Goal: Task Accomplishment & Management: Complete application form

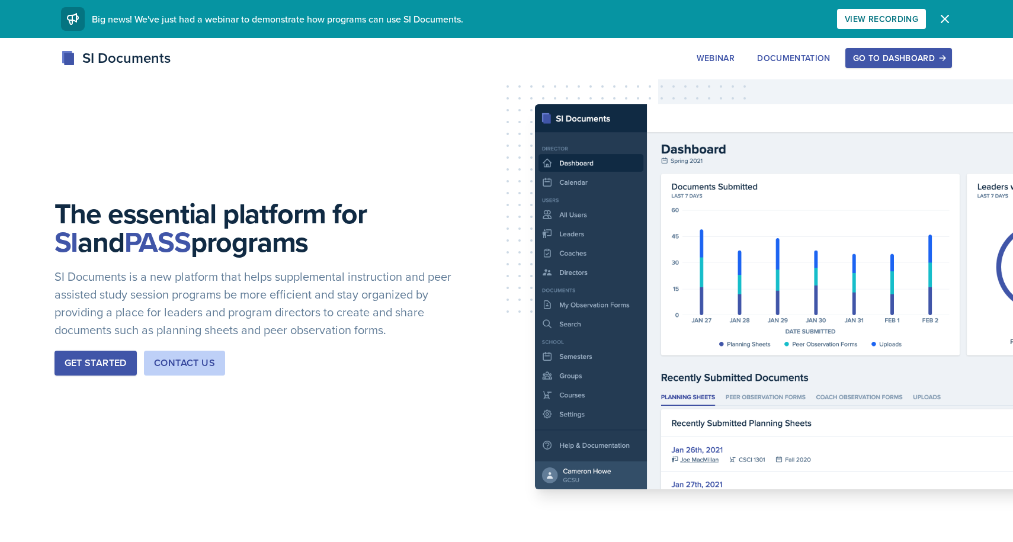
click at [882, 63] on div "Go to Dashboard" at bounding box center [898, 57] width 91 height 9
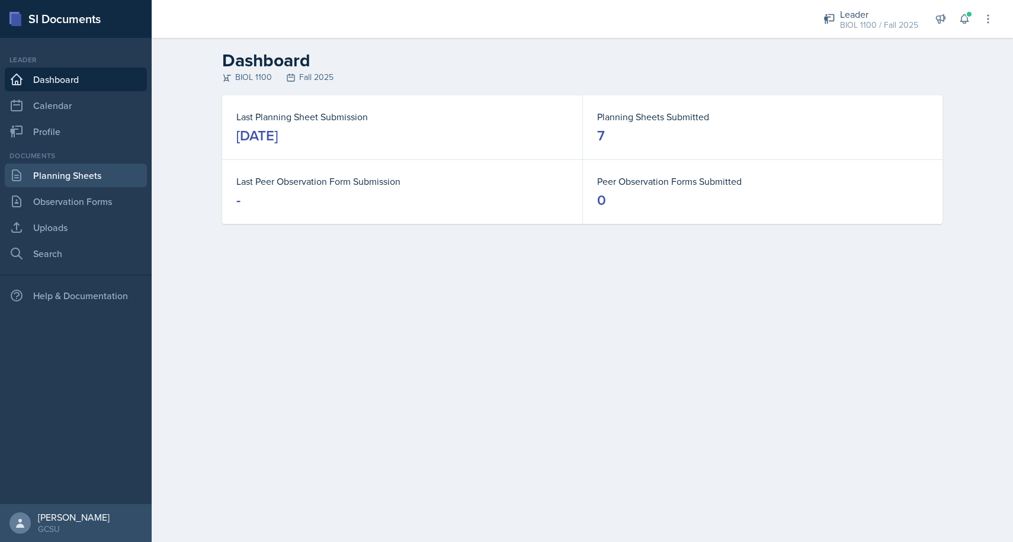
click at [56, 182] on link "Planning Sheets" at bounding box center [76, 175] width 142 height 24
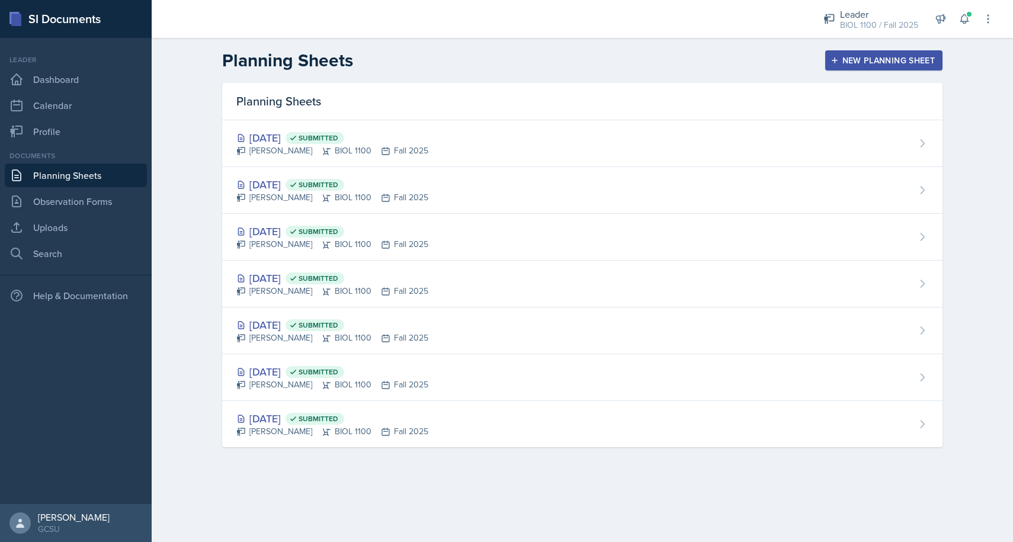
click at [847, 60] on div "New Planning Sheet" at bounding box center [884, 60] width 102 height 9
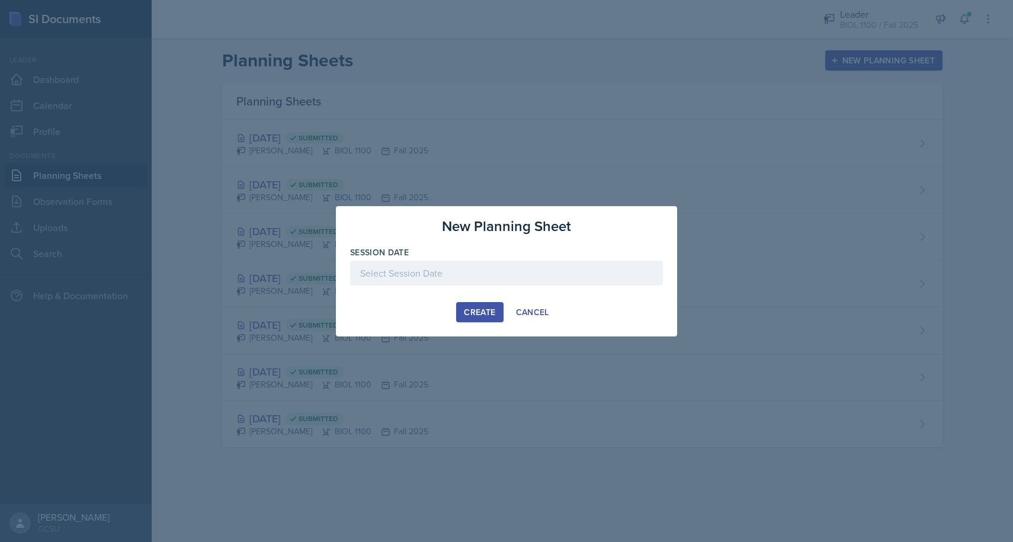
click at [449, 272] on div at bounding box center [506, 273] width 313 height 25
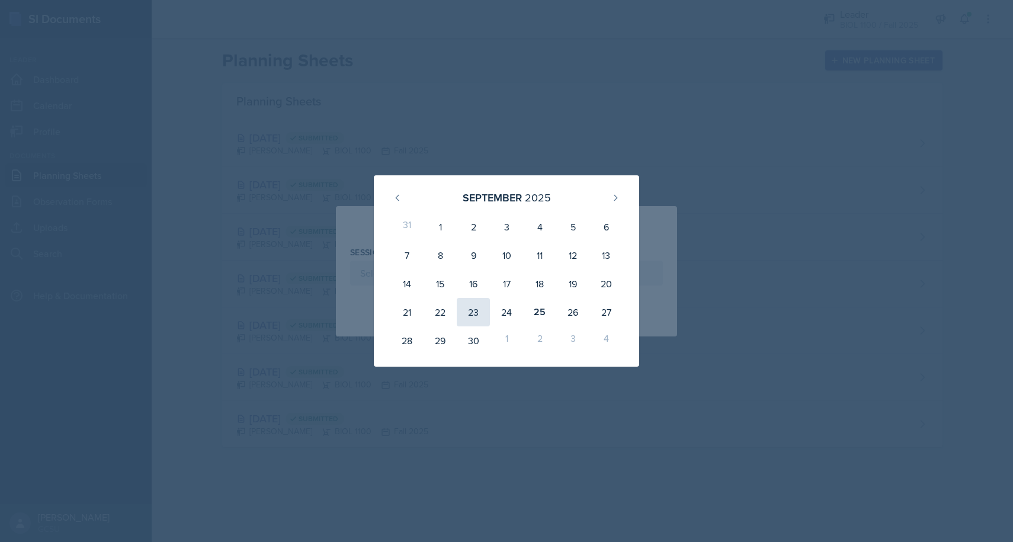
click at [474, 316] on div "23" at bounding box center [473, 312] width 33 height 28
type input "[DATE]"
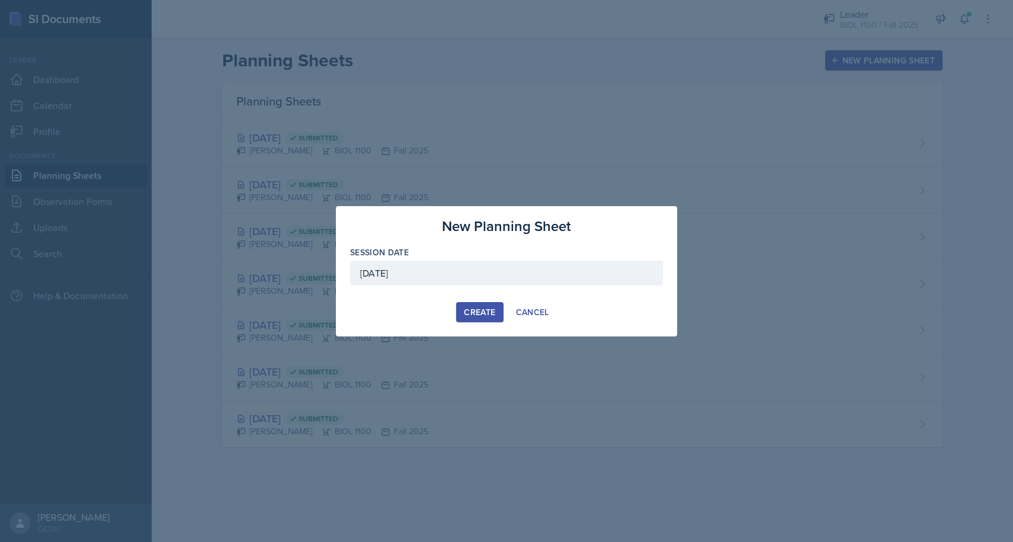
click at [484, 307] on div "Create" at bounding box center [479, 311] width 31 height 9
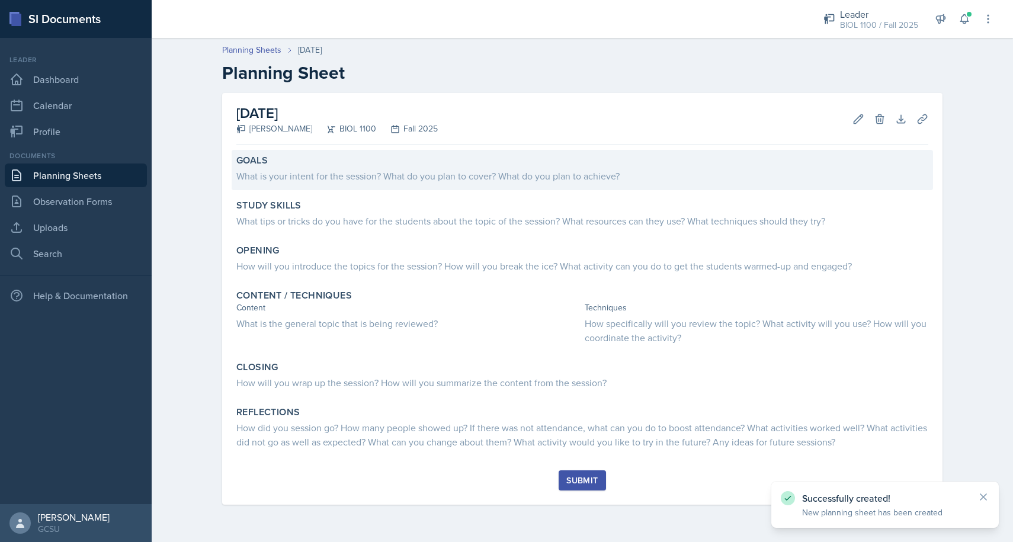
click at [334, 174] on div "What is your intent for the session? What do you plan to cover? What do you pla…" at bounding box center [582, 176] width 692 height 14
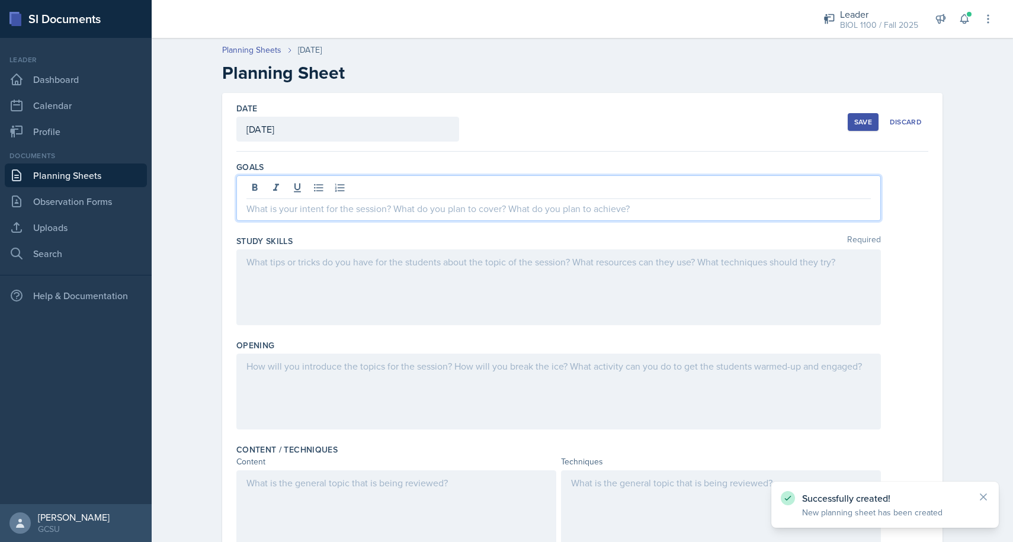
click at [354, 188] on div at bounding box center [558, 198] width 644 height 46
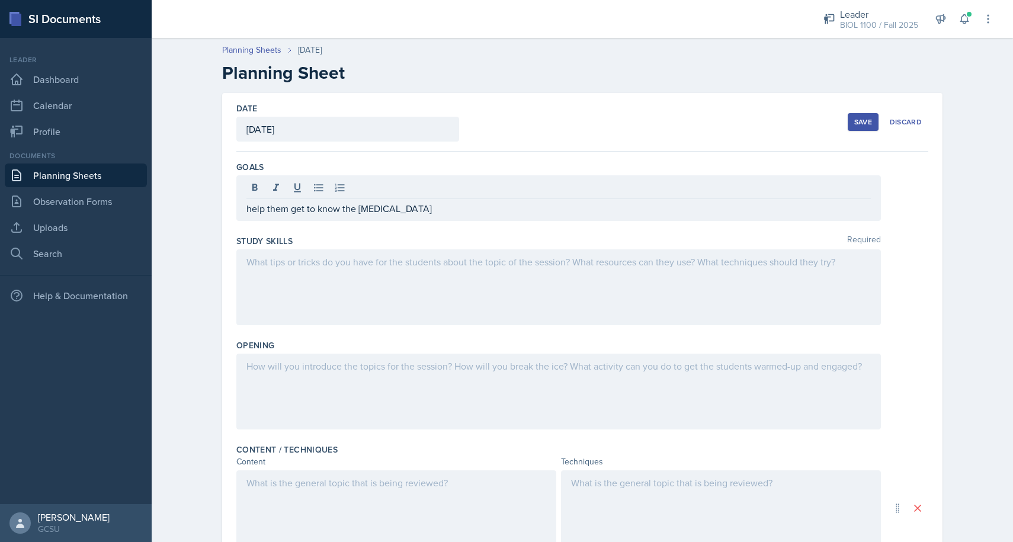
click at [435, 291] on div at bounding box center [558, 287] width 644 height 76
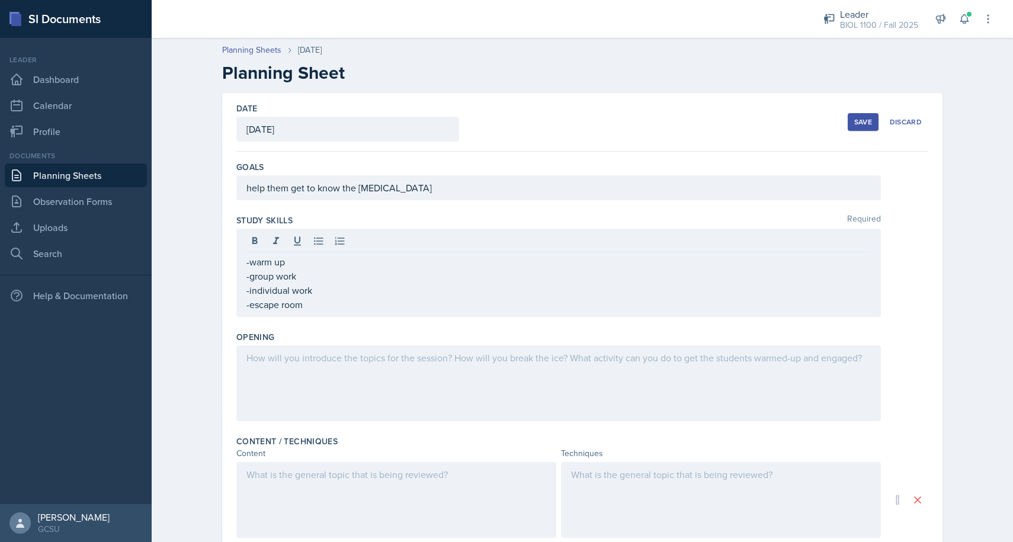
click at [423, 398] on div at bounding box center [558, 383] width 644 height 76
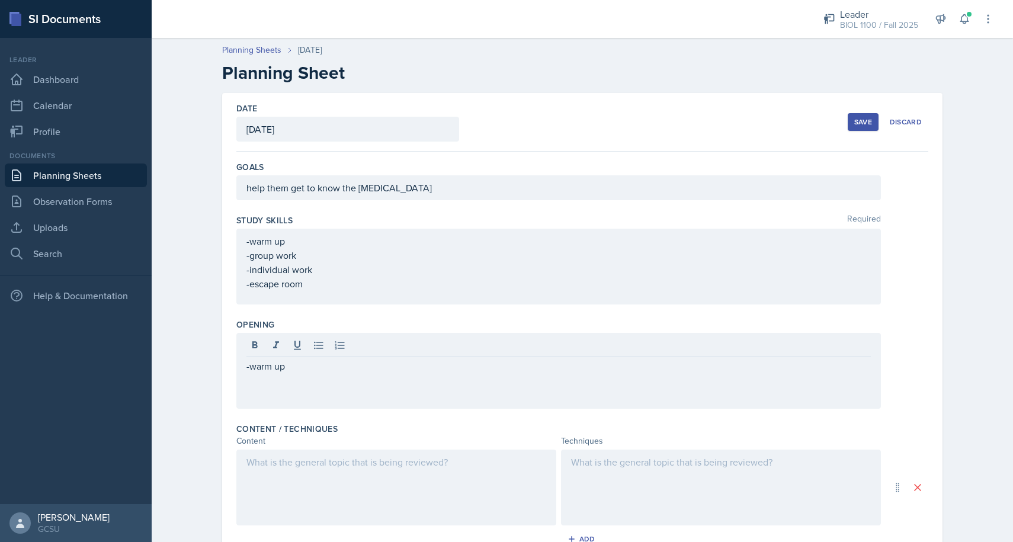
click at [622, 474] on div at bounding box center [721, 487] width 320 height 76
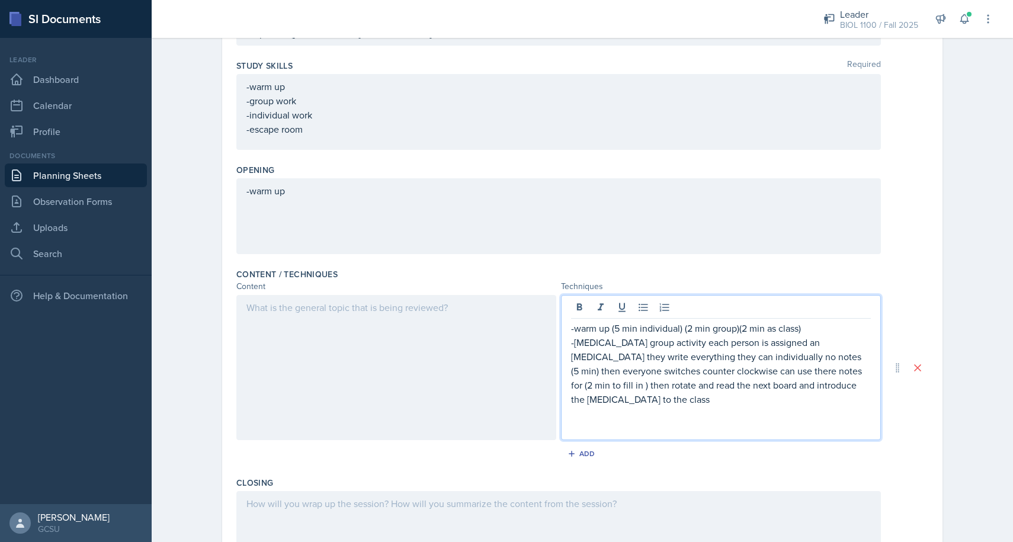
scroll to position [176, 0]
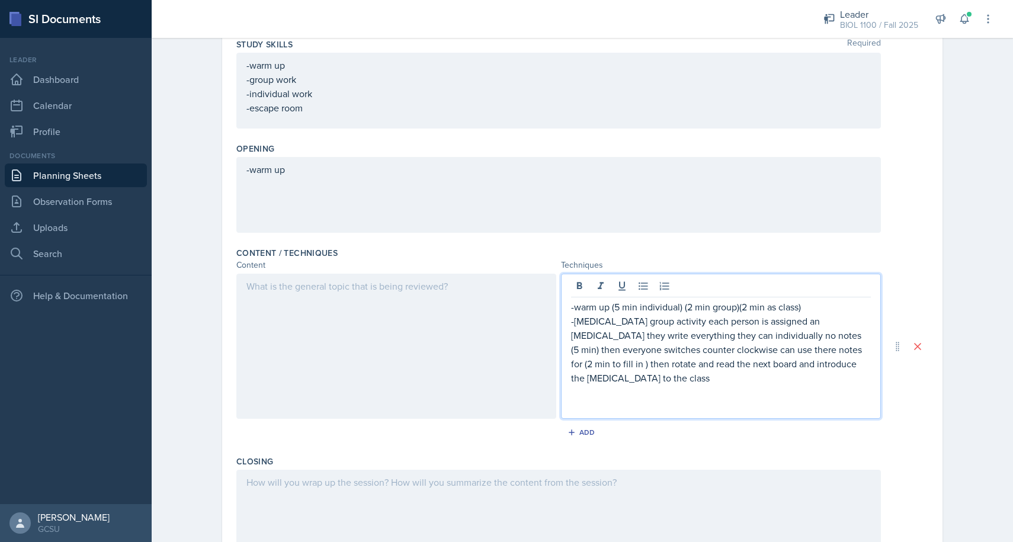
click at [573, 385] on p at bounding box center [721, 392] width 300 height 14
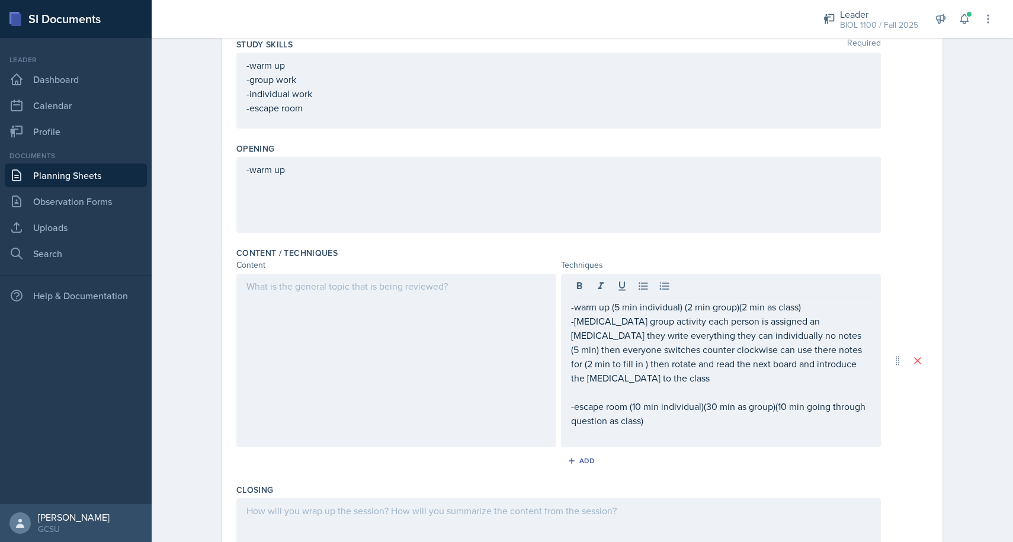
click at [419, 294] on div at bounding box center [396, 361] width 320 height 174
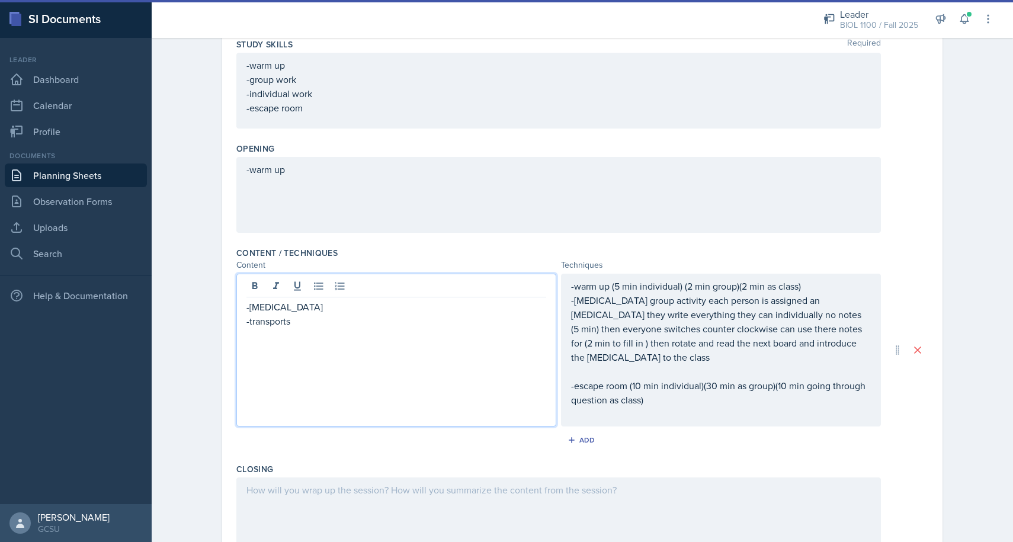
click at [355, 486] on div at bounding box center [558, 515] width 644 height 76
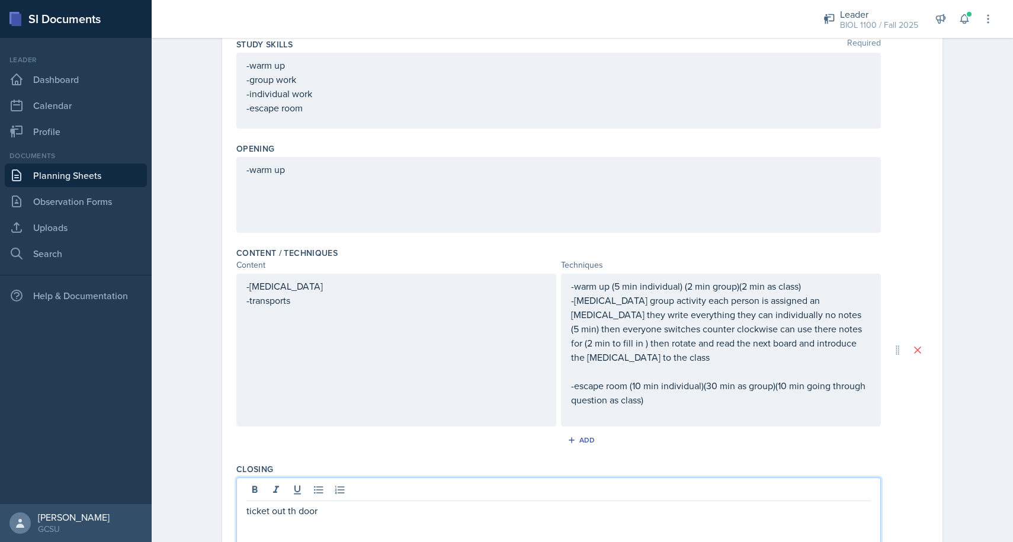
click at [295, 503] on p "ticket out th door" at bounding box center [558, 510] width 624 height 14
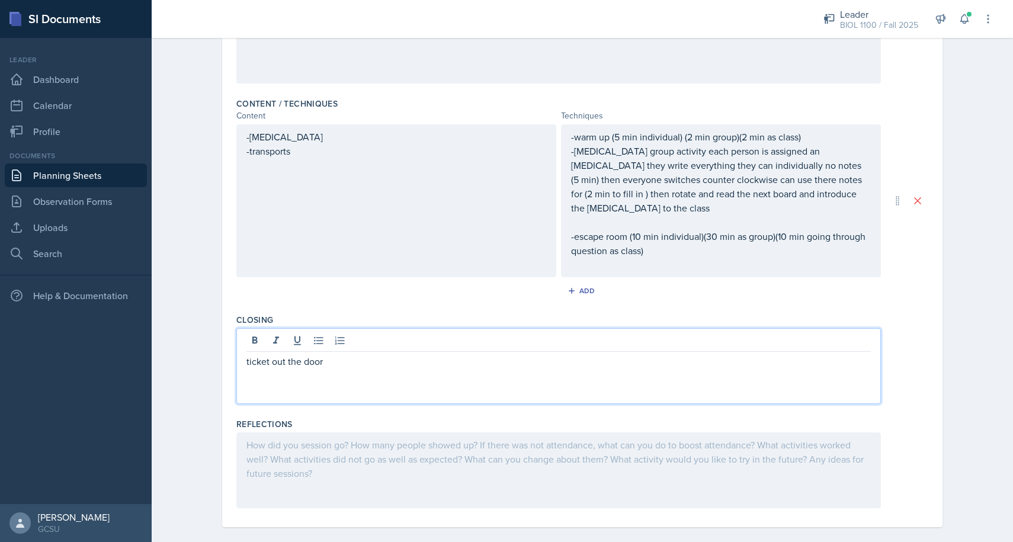
scroll to position [325, 0]
click at [348, 449] on div at bounding box center [558, 471] width 644 height 76
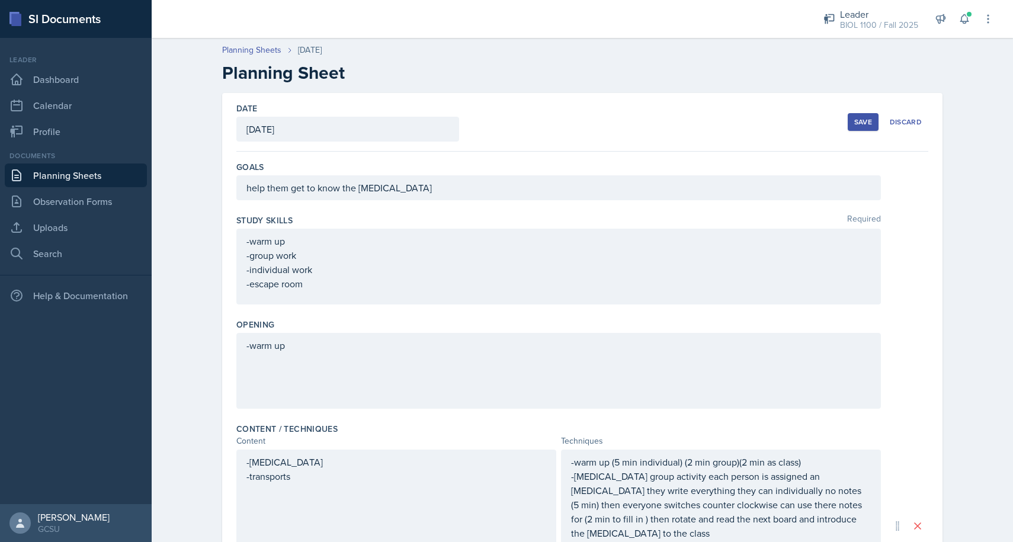
scroll to position [0, 0]
click at [866, 120] on div "Save" at bounding box center [863, 121] width 18 height 9
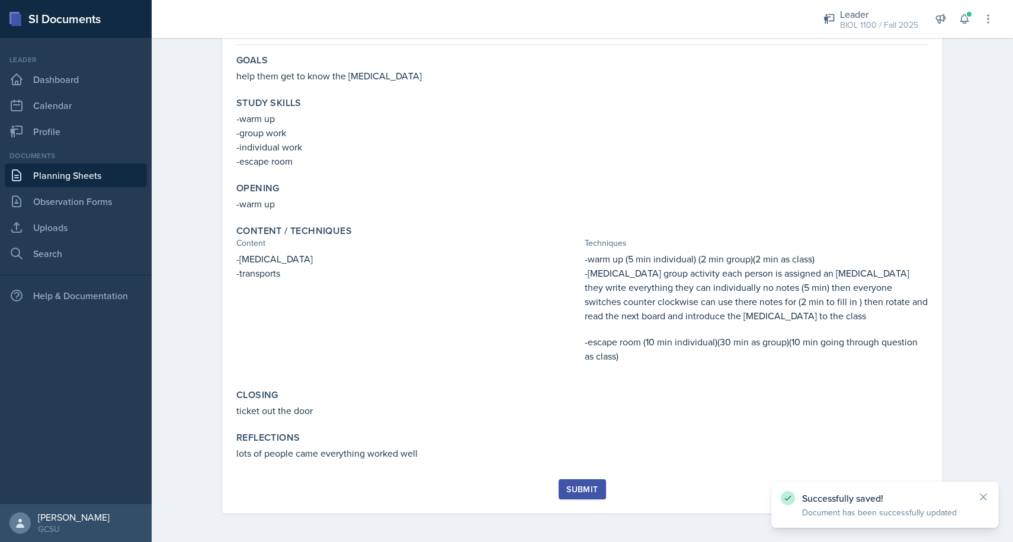
scroll to position [100, 0]
click at [589, 492] on div "Submit" at bounding box center [581, 488] width 31 height 9
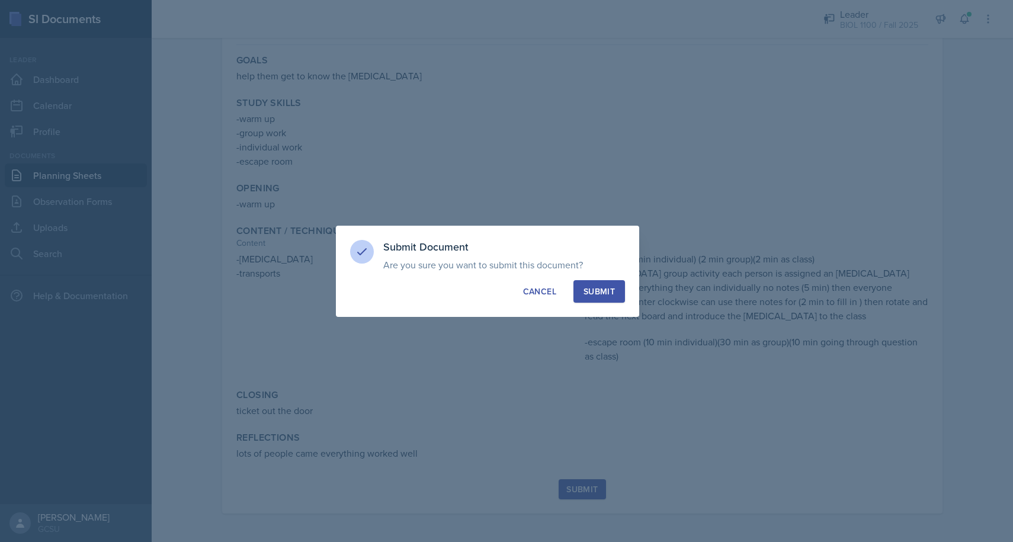
click at [609, 287] on div "Submit" at bounding box center [598, 291] width 31 height 12
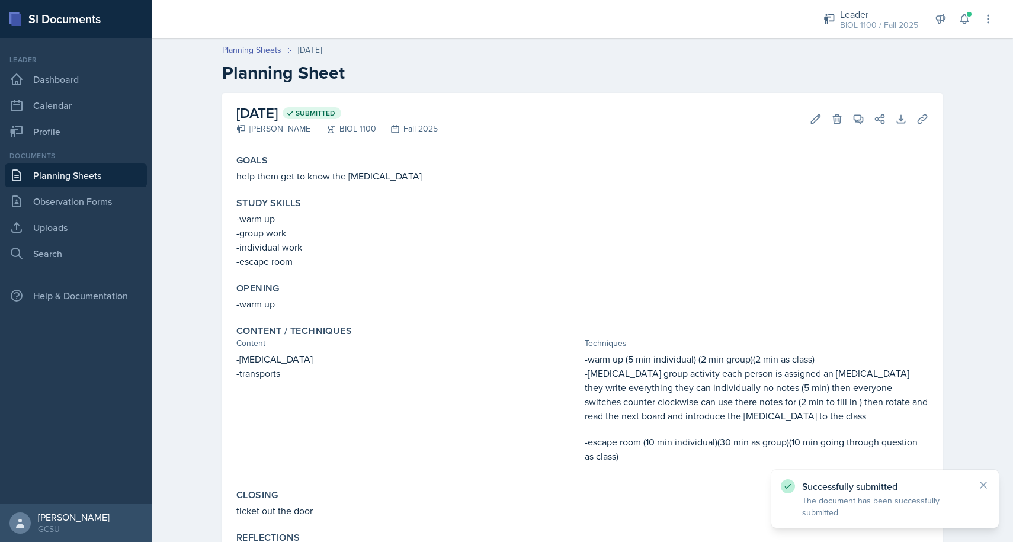
scroll to position [0, 0]
click at [80, 169] on link "Planning Sheets" at bounding box center [76, 175] width 142 height 24
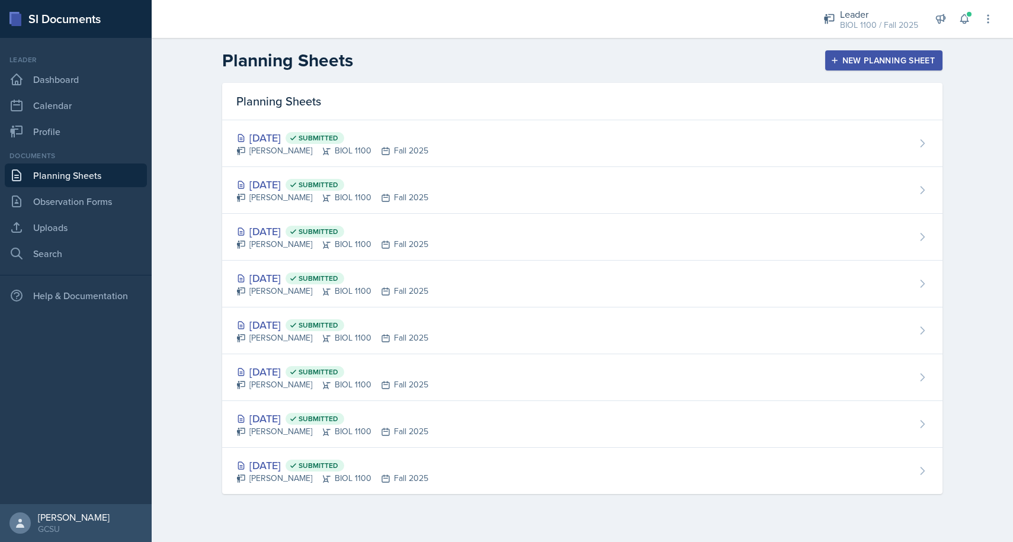
click at [852, 60] on div "New Planning Sheet" at bounding box center [884, 60] width 102 height 9
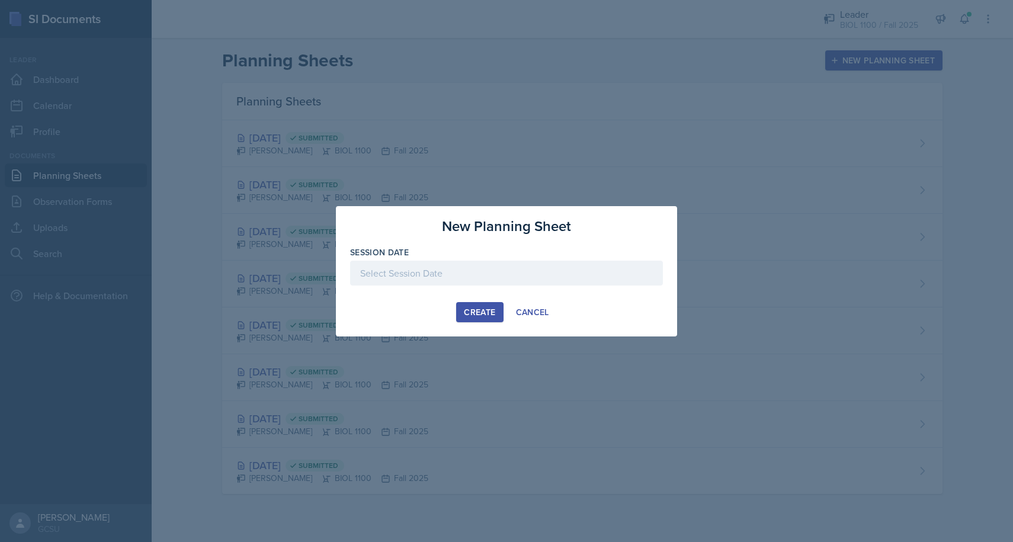
click at [426, 270] on div at bounding box center [506, 273] width 313 height 25
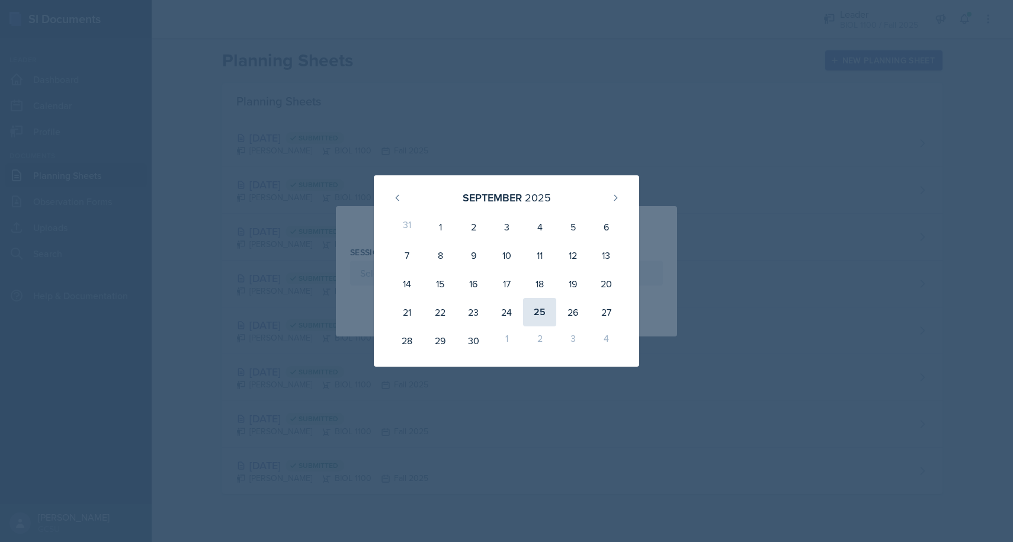
click at [542, 308] on div "25" at bounding box center [539, 312] width 33 height 28
type input "[DATE]"
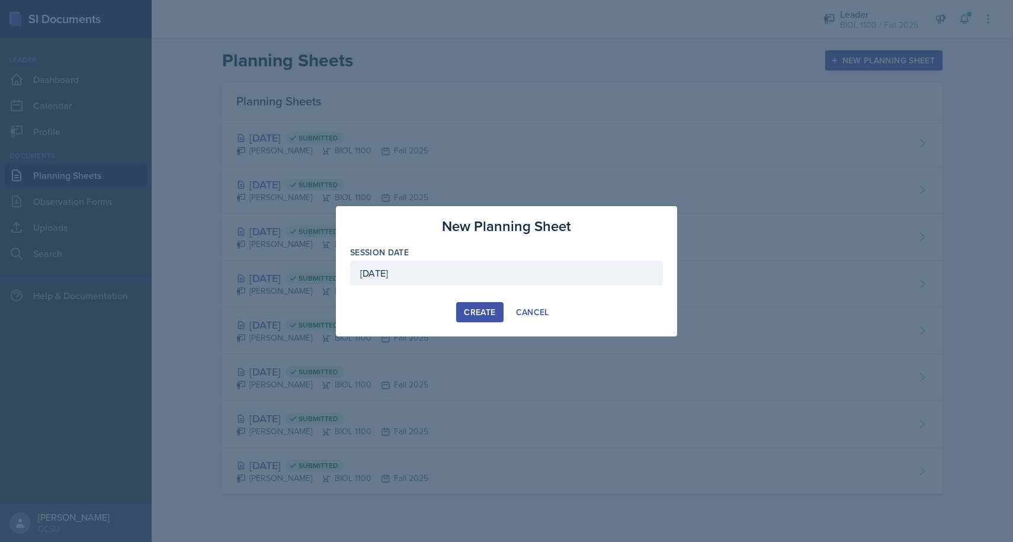
click at [475, 314] on div "Create" at bounding box center [479, 311] width 31 height 9
